Goal: Find specific page/section: Find specific page/section

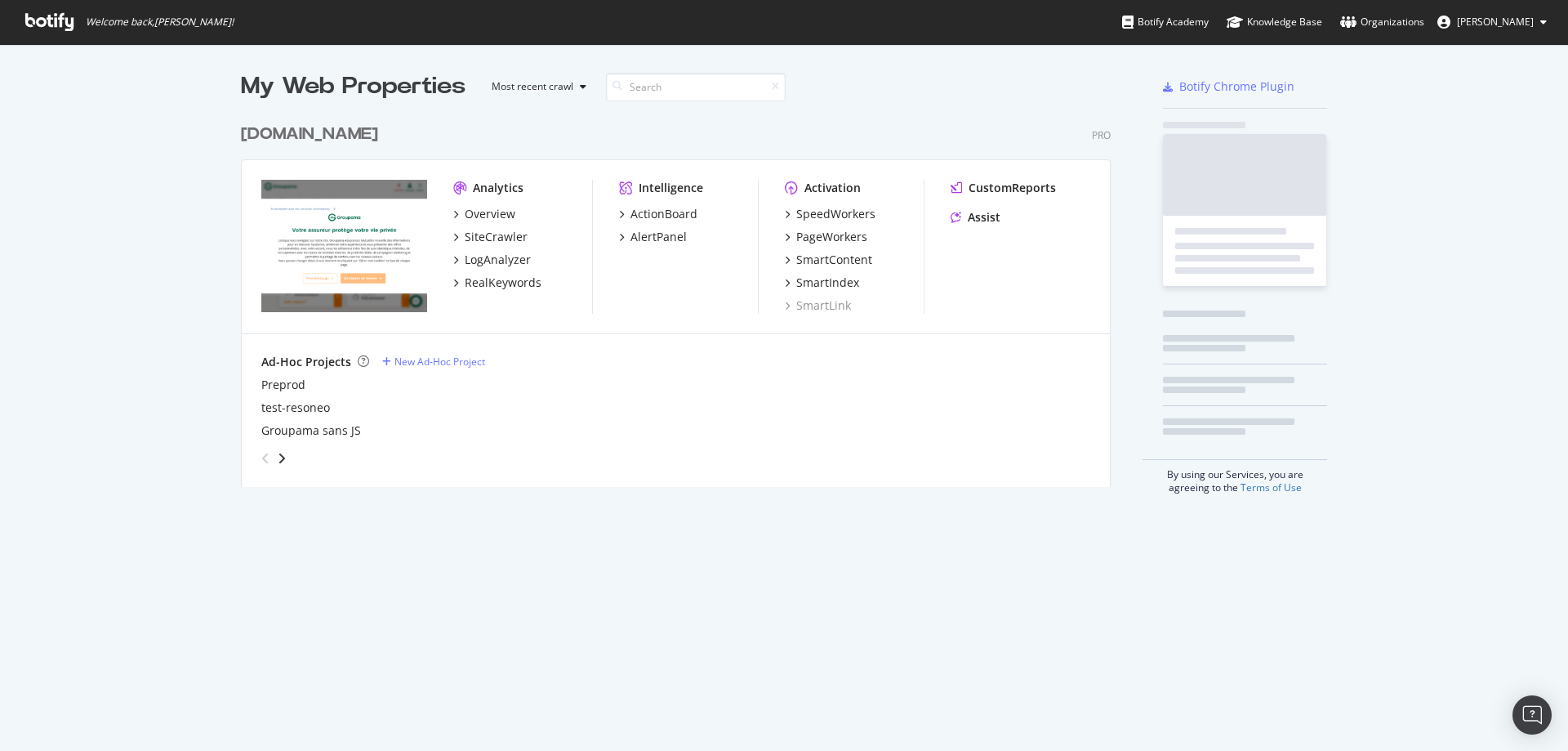
scroll to position [737, 1540]
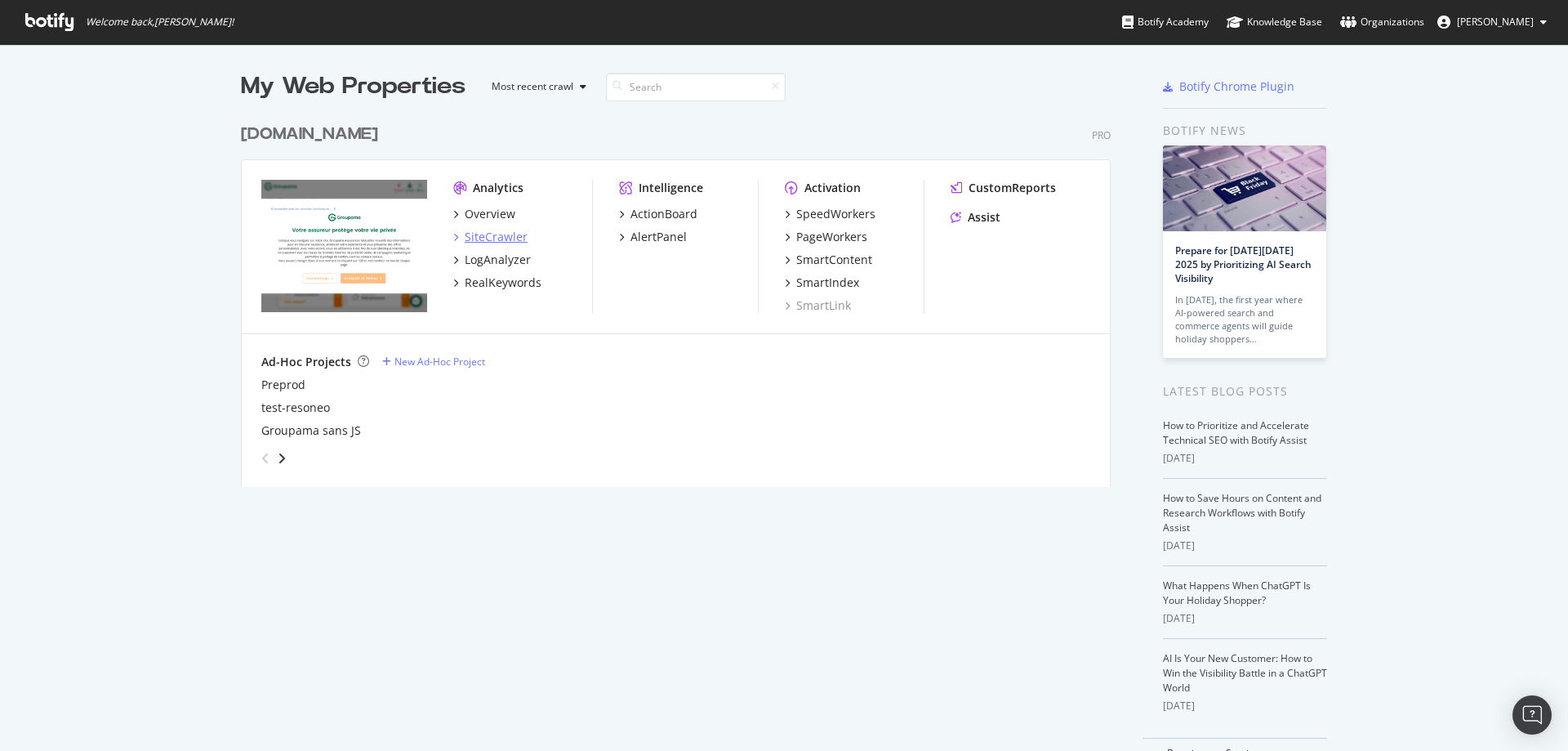
click at [487, 236] on div "SiteCrawler" at bounding box center [496, 237] width 63 height 16
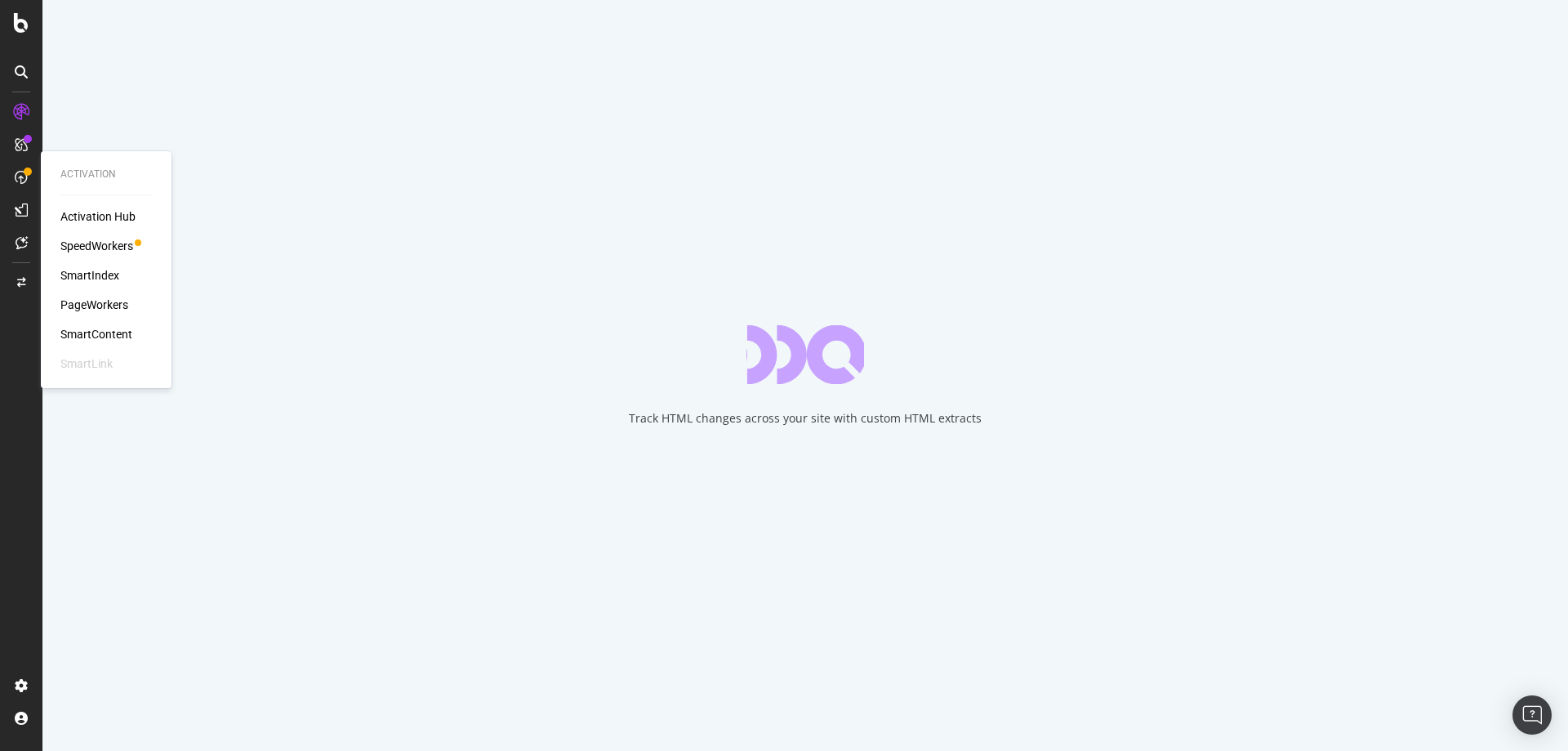
click at [97, 307] on div "PageWorkers" at bounding box center [94, 304] width 67 height 16
